Goal: Task Accomplishment & Management: Manage account settings

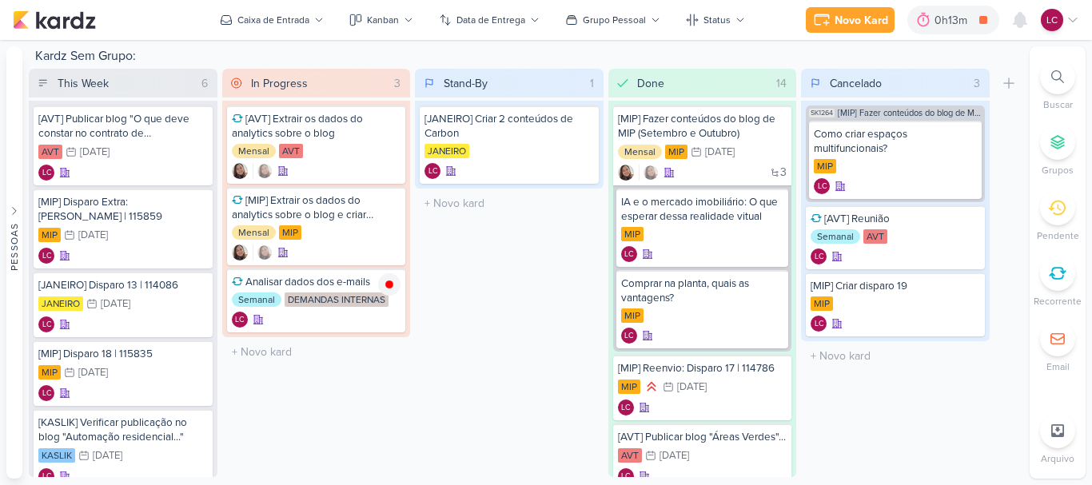
click at [1082, 18] on div "Novo Kard Ctrl + k 0h13m Analisar dados dos e-mails 0h13m Hoje 0h13m Semana 0h1…" at bounding box center [546, 20] width 1092 height 40
click at [1082, 22] on div "Novo Kard Ctrl + k 0h13m Analisar dados dos e-mails 0h13m Hoje 0h13m Semana 0h1…" at bounding box center [546, 20] width 1092 height 40
click at [1072, 21] on icon at bounding box center [1072, 20] width 13 height 13
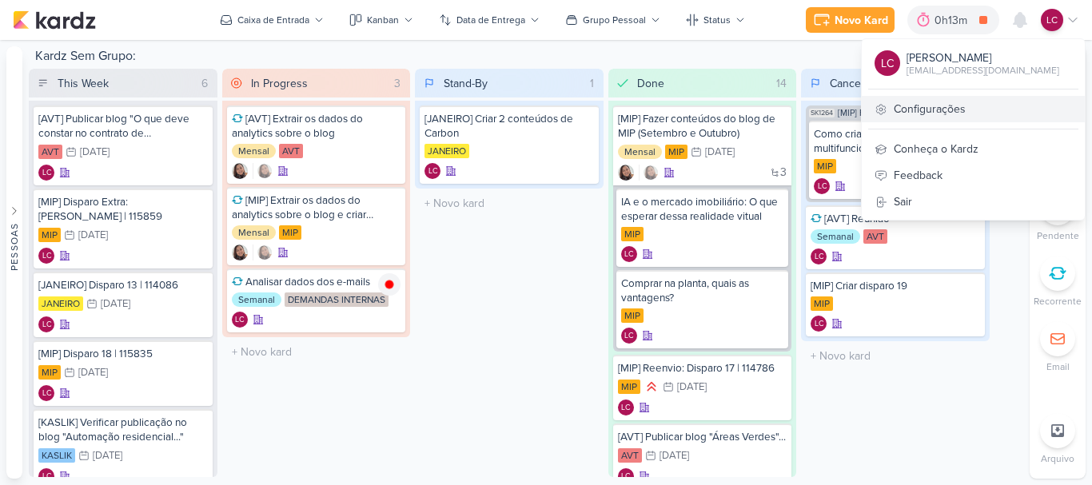
click at [960, 109] on link "Configurações" at bounding box center [972, 109] width 223 height 26
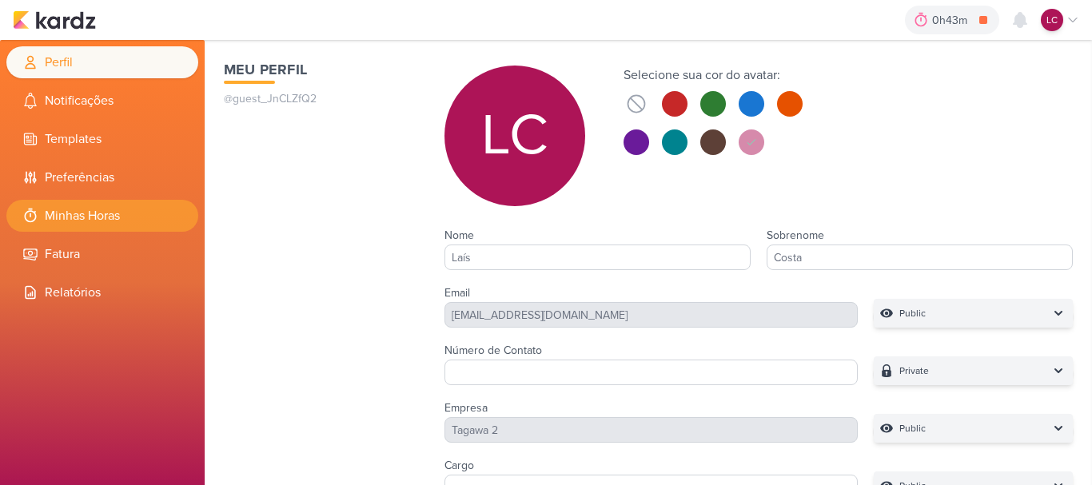
click at [85, 217] on li "Minhas Horas" at bounding box center [102, 216] width 192 height 32
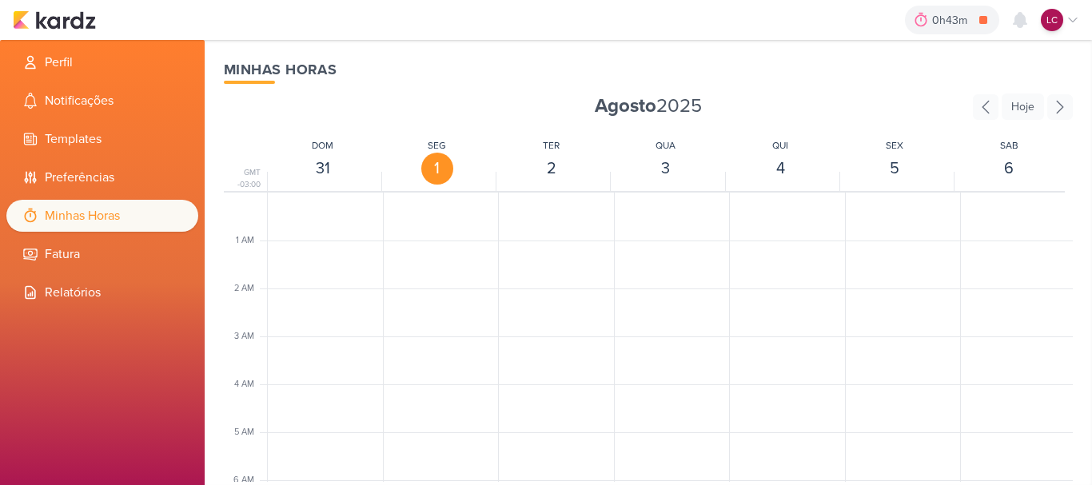
scroll to position [377, 0]
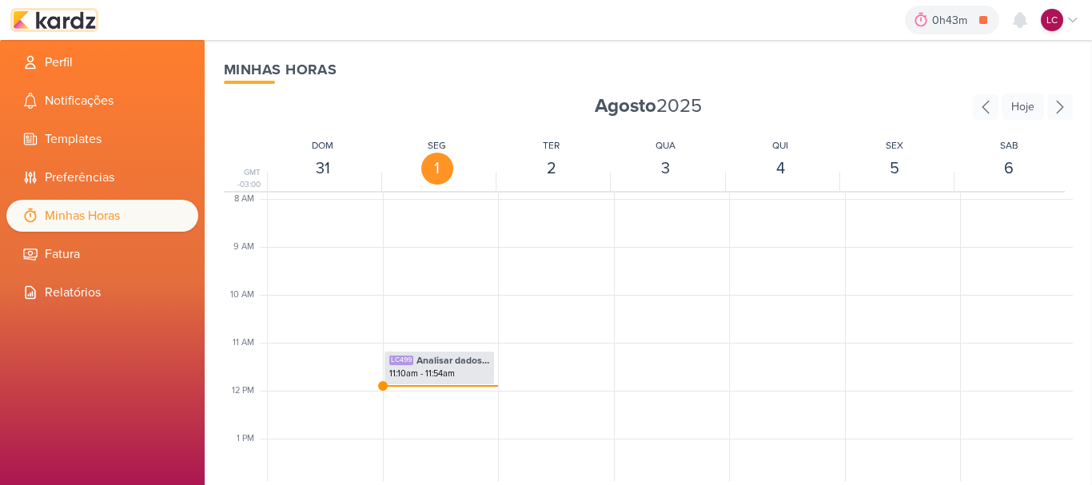
click at [82, 10] on div "0h43m Analisar dados dos e-mails 0h0m Hoje 0h43m Semana 0h0m Mês 0h0m Nenhuma S…" at bounding box center [546, 20] width 1066 height 40
click at [71, 14] on img at bounding box center [54, 19] width 83 height 19
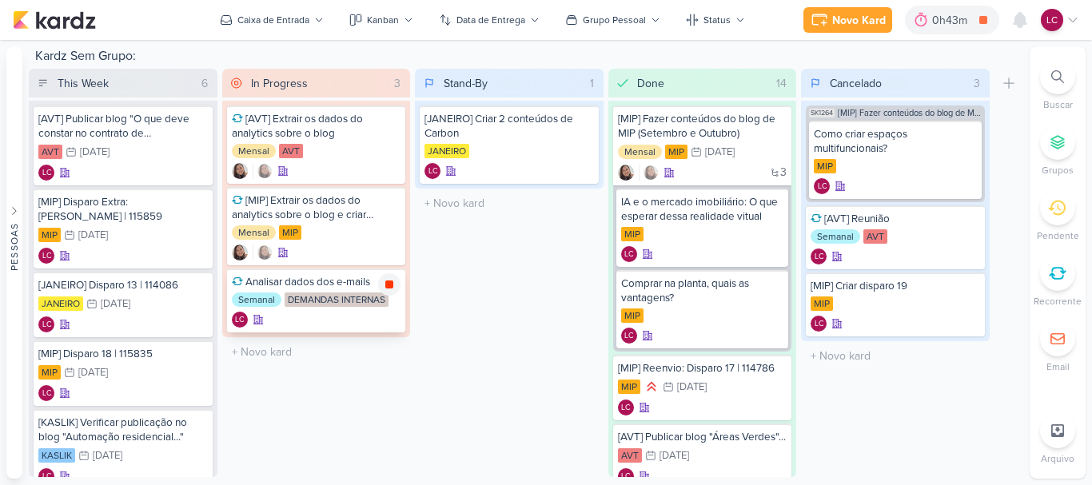
click at [385, 281] on icon at bounding box center [389, 284] width 13 height 13
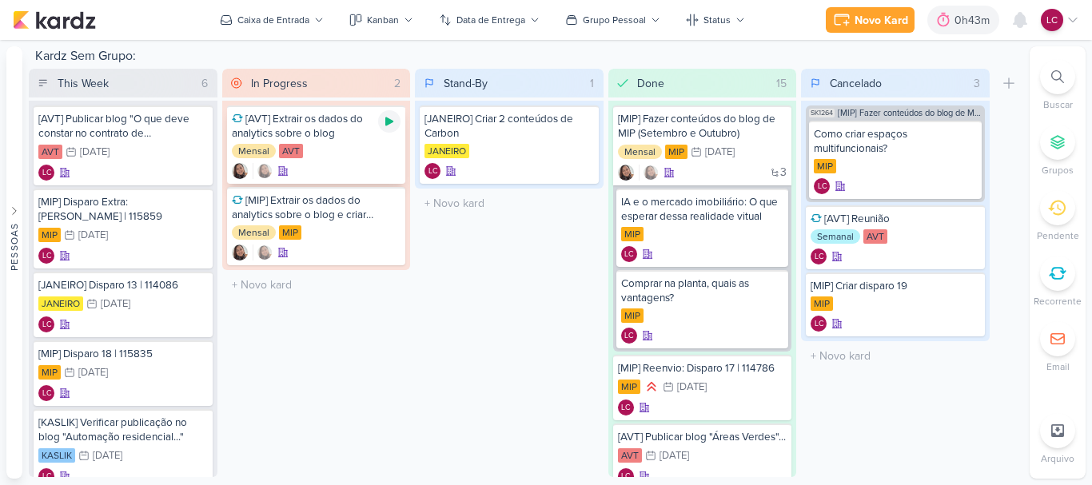
click at [387, 127] on icon at bounding box center [389, 121] width 13 height 13
